Goal: Navigation & Orientation: Find specific page/section

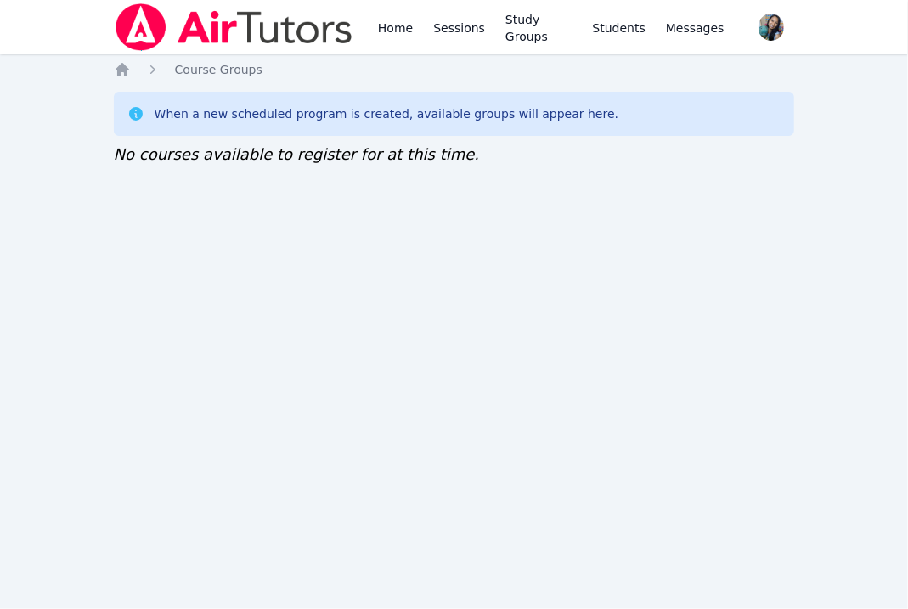
click at [112, 323] on div "Home Sessions Study Groups Students Messages Open user menu Sokha Lee Open main…" at bounding box center [454, 304] width 908 height 609
